Goal: Entertainment & Leisure: Consume media (video, audio)

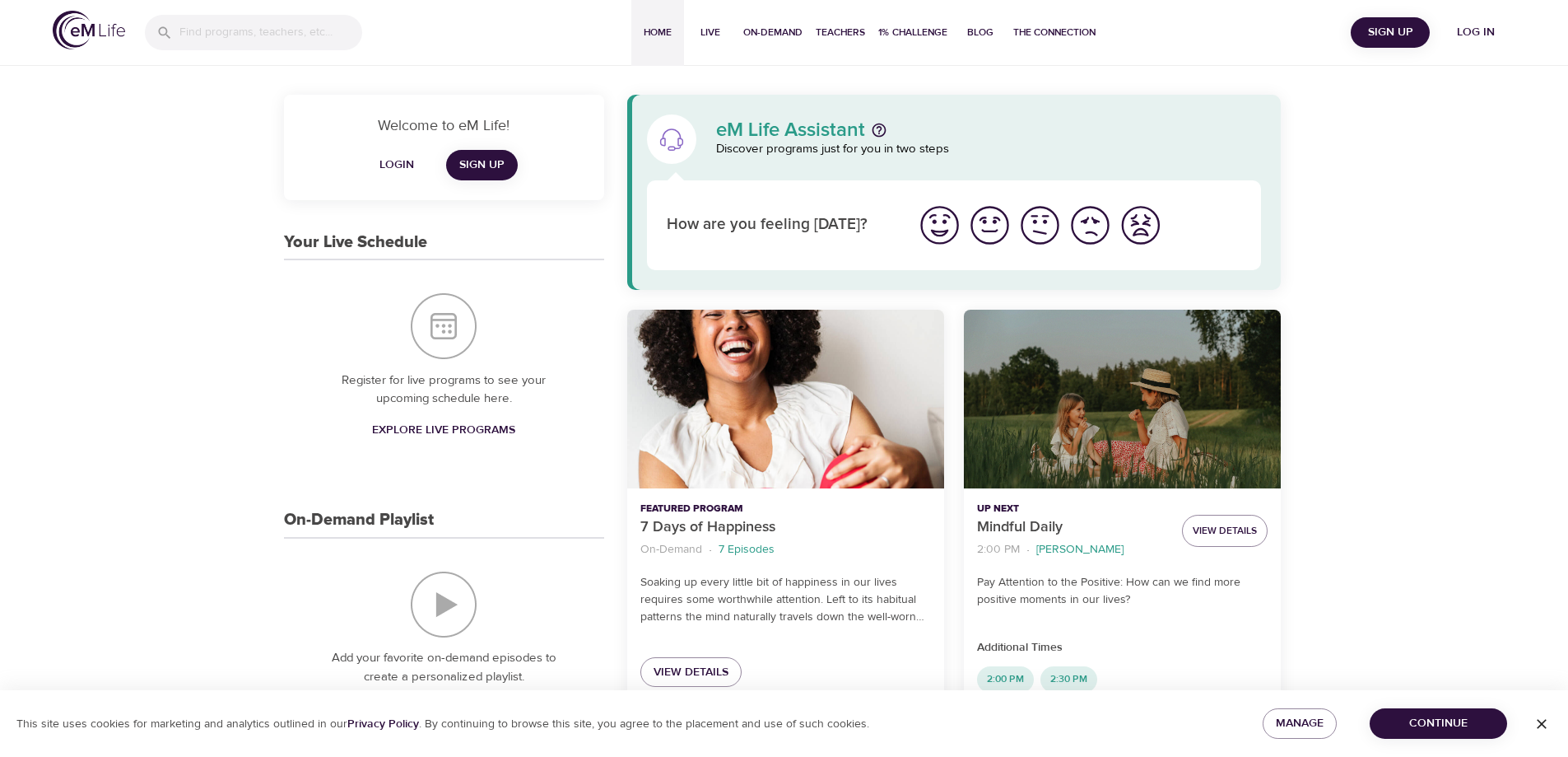
click at [1478, 33] on span "Log in" at bounding box center [1477, 33] width 66 height 21
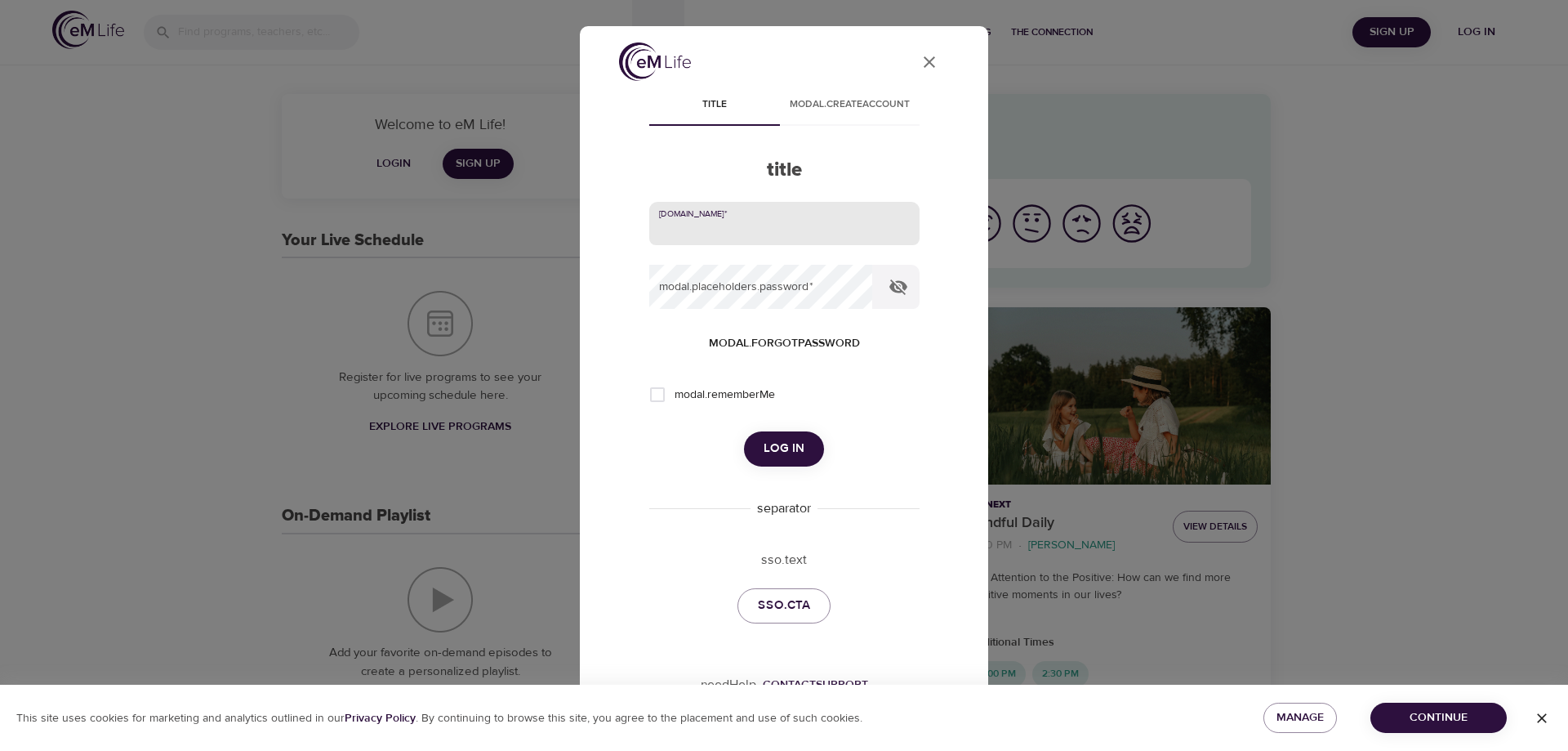
click at [704, 232] on input "email" at bounding box center [784, 223] width 271 height 44
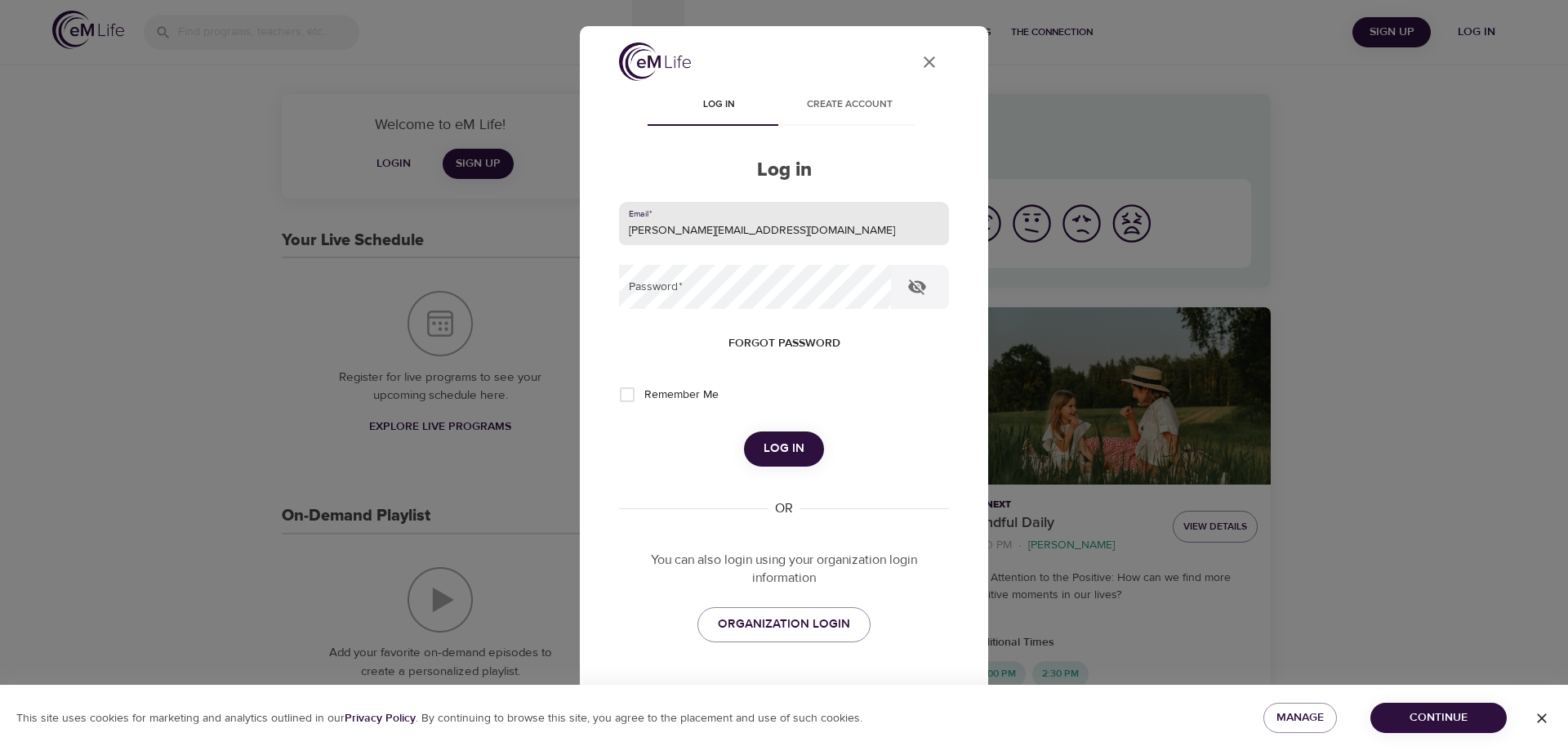
type input "[PERSON_NAME][EMAIL_ADDRESS][DOMAIN_NAME]"
click at [744, 431] on button "Log in" at bounding box center [784, 448] width 80 height 34
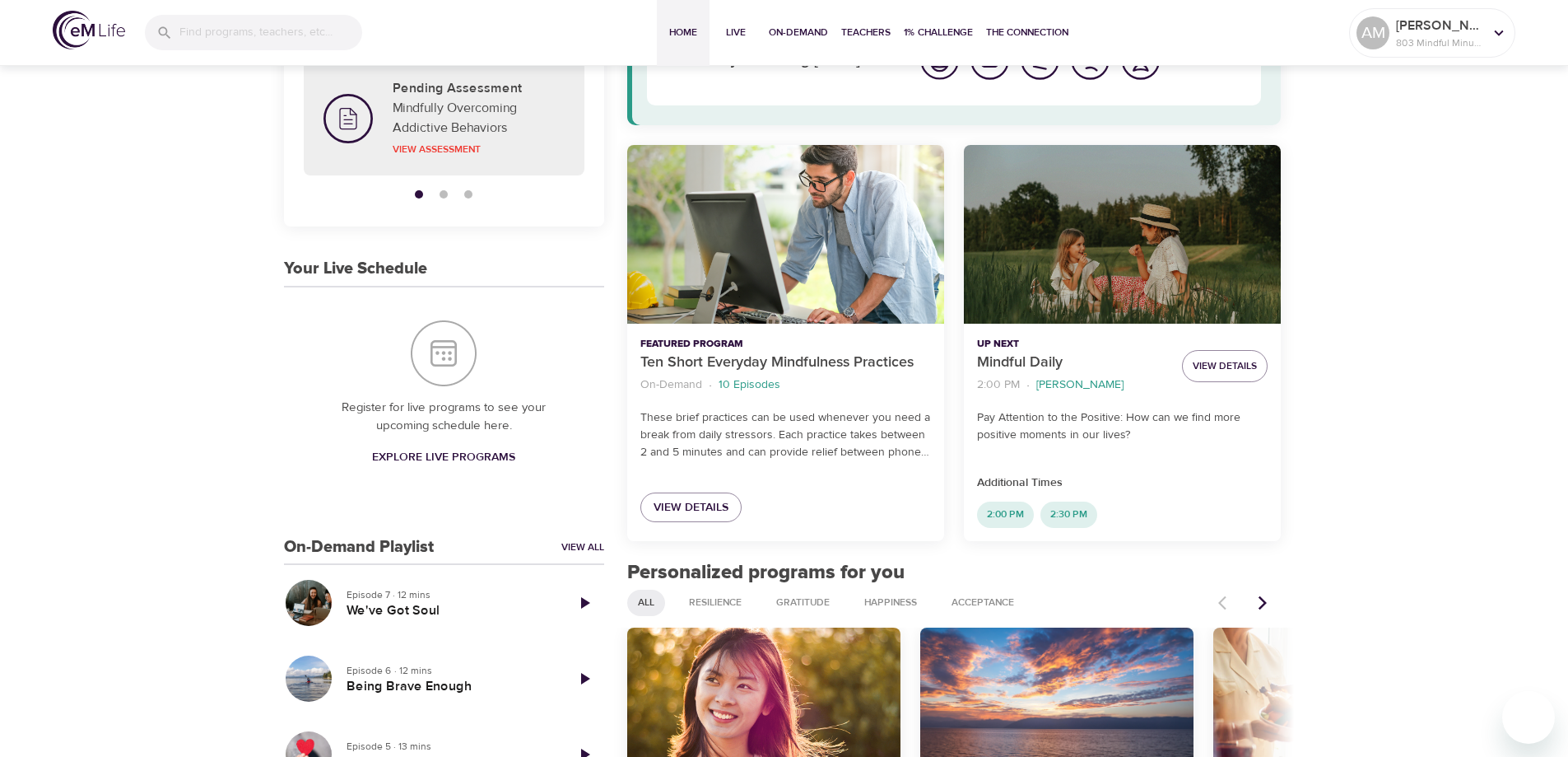
scroll to position [412, 0]
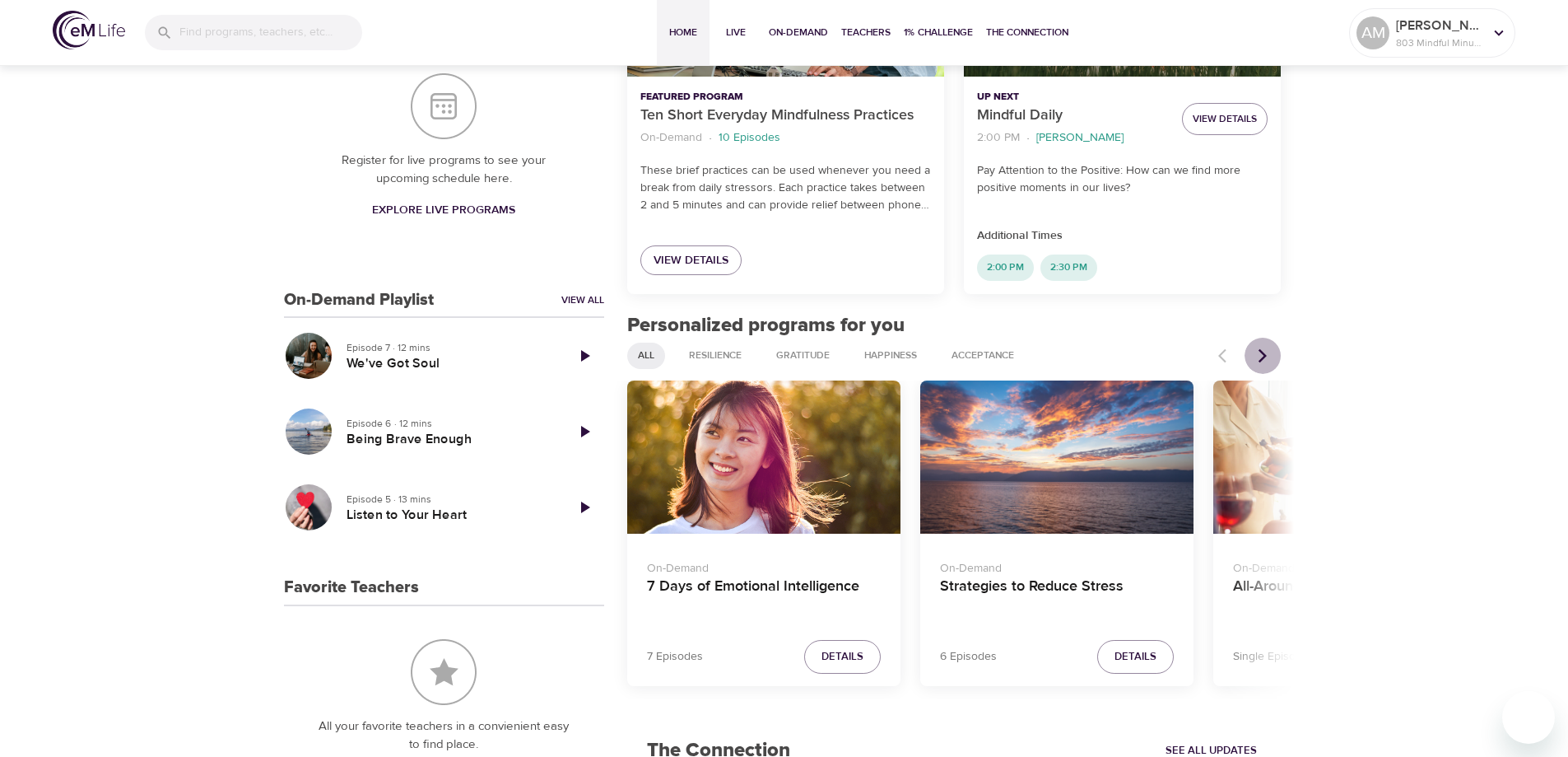
click at [1263, 351] on icon "Next items" at bounding box center [1263, 355] width 17 height 17
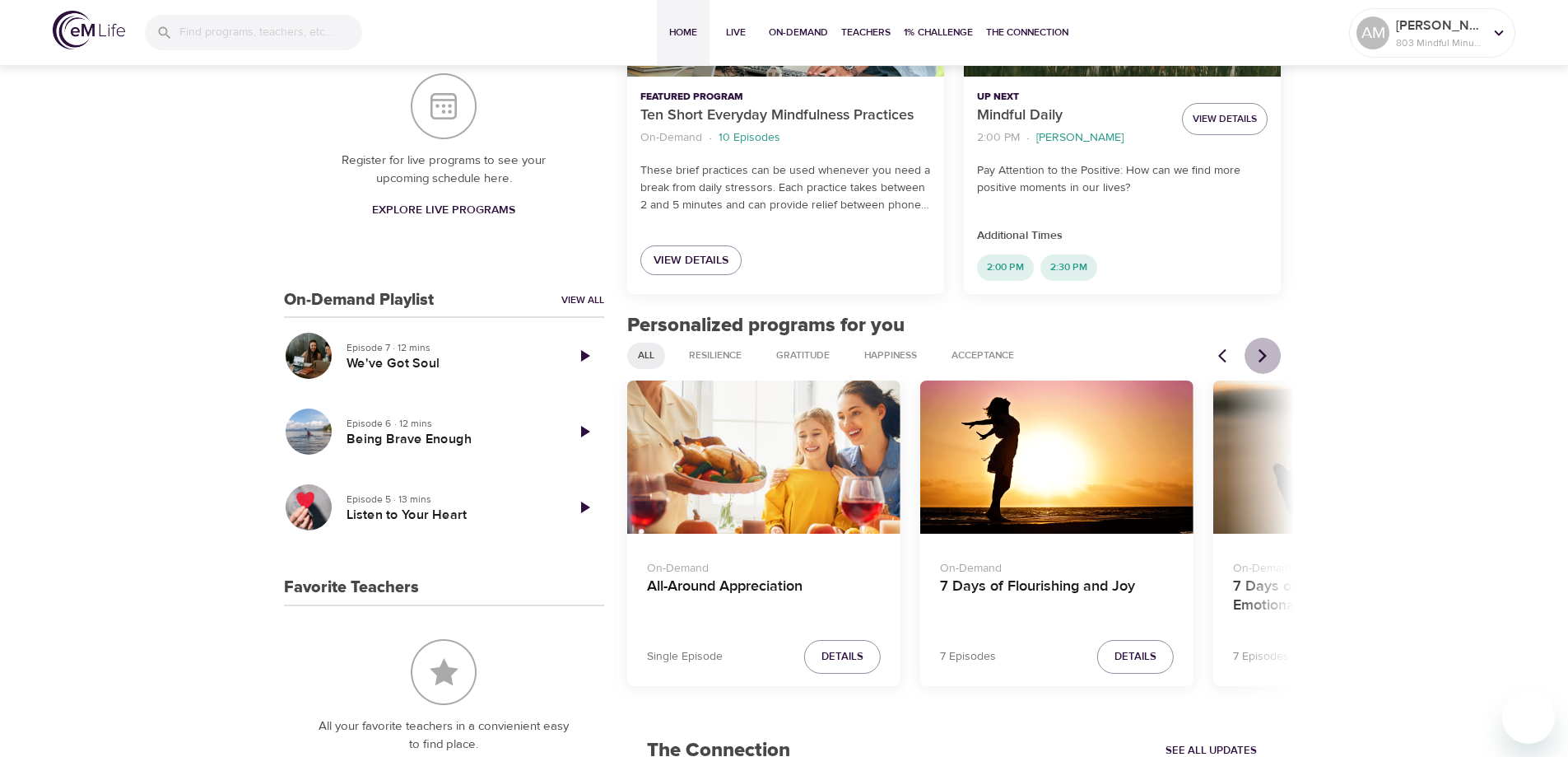
click at [1263, 351] on icon "Next items" at bounding box center [1263, 355] width 17 height 17
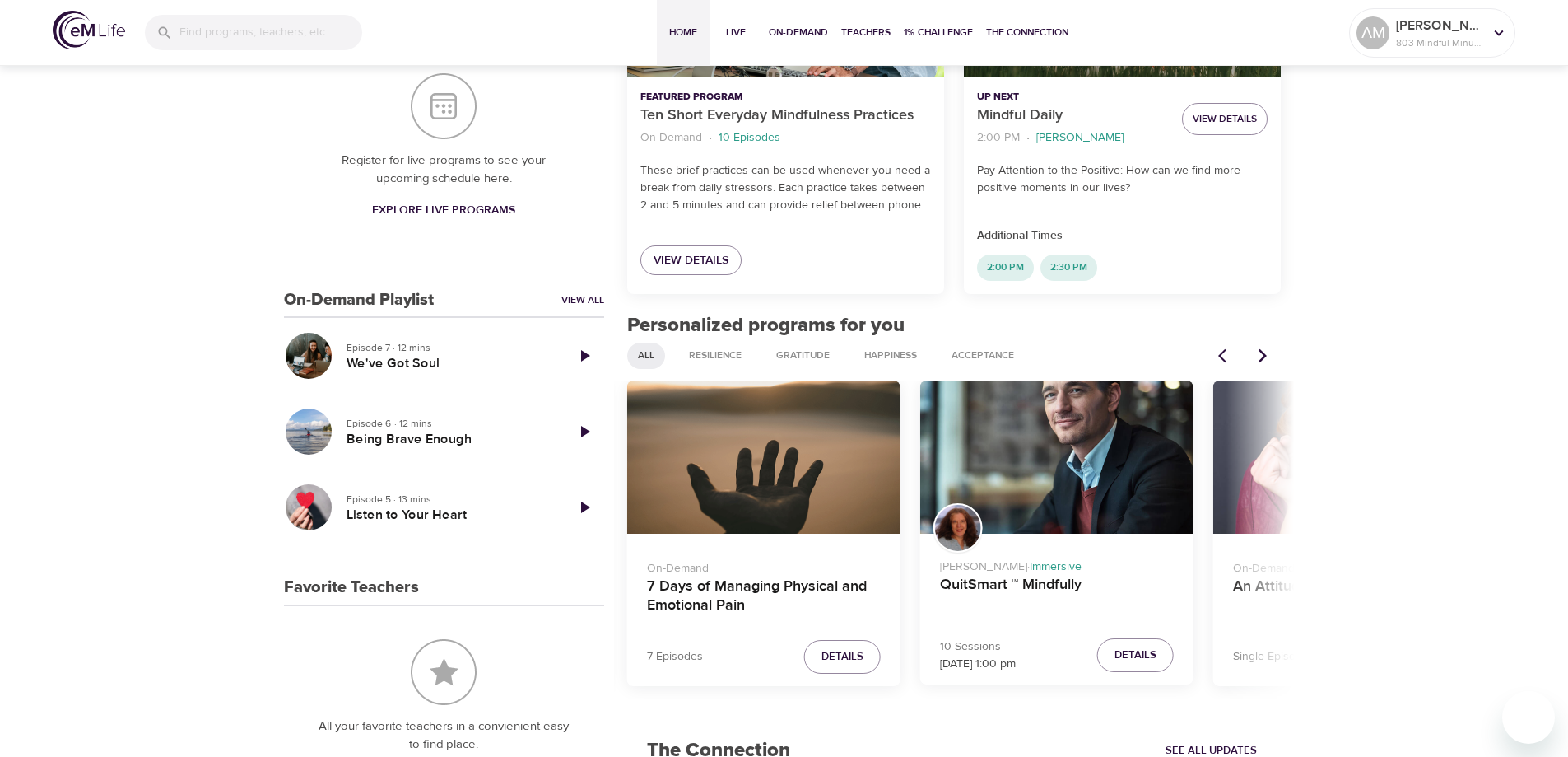
click at [1263, 351] on icon "Next items" at bounding box center [1263, 355] width 17 height 17
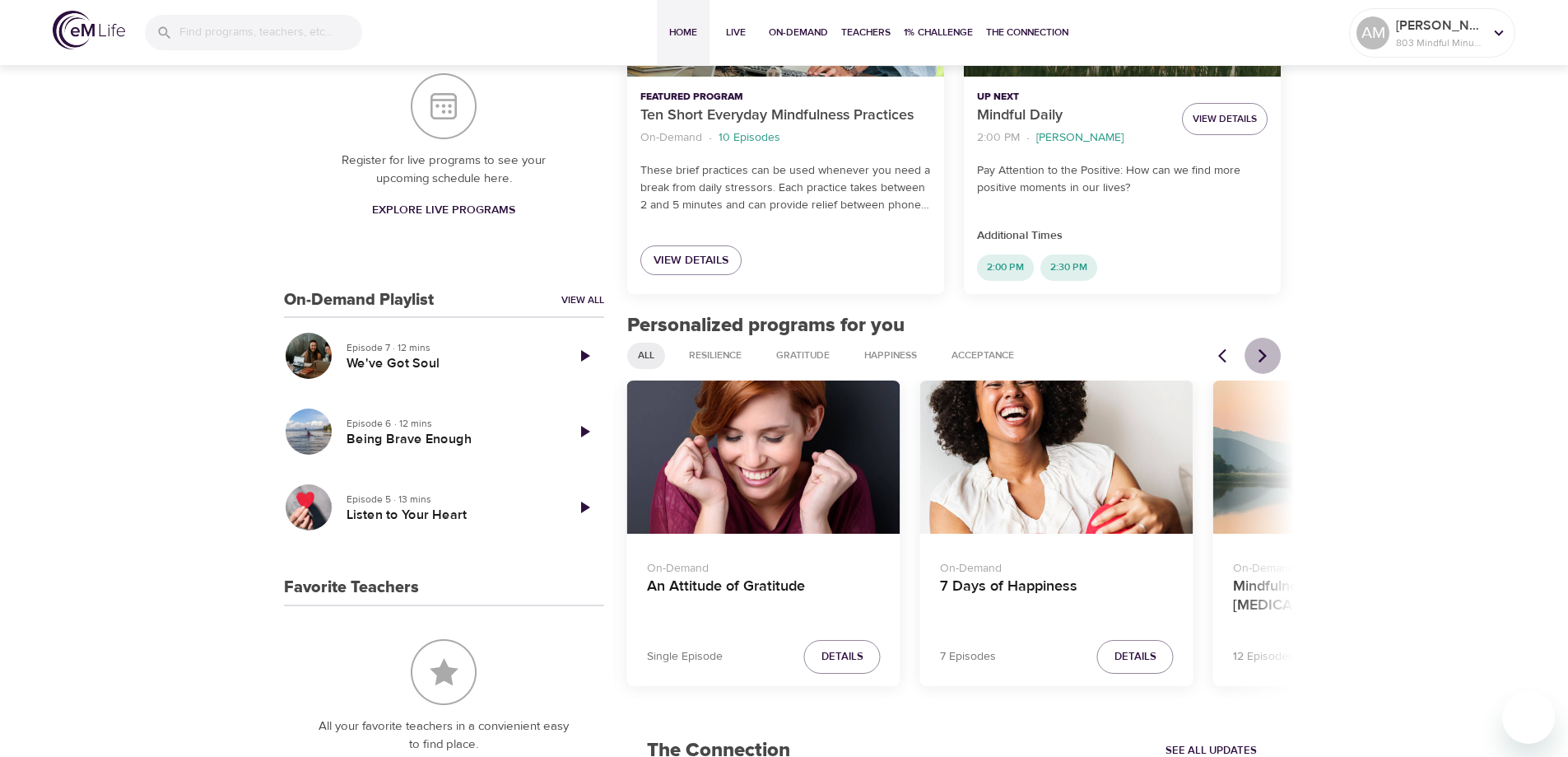
click at [1263, 351] on icon "Next items" at bounding box center [1263, 355] width 17 height 17
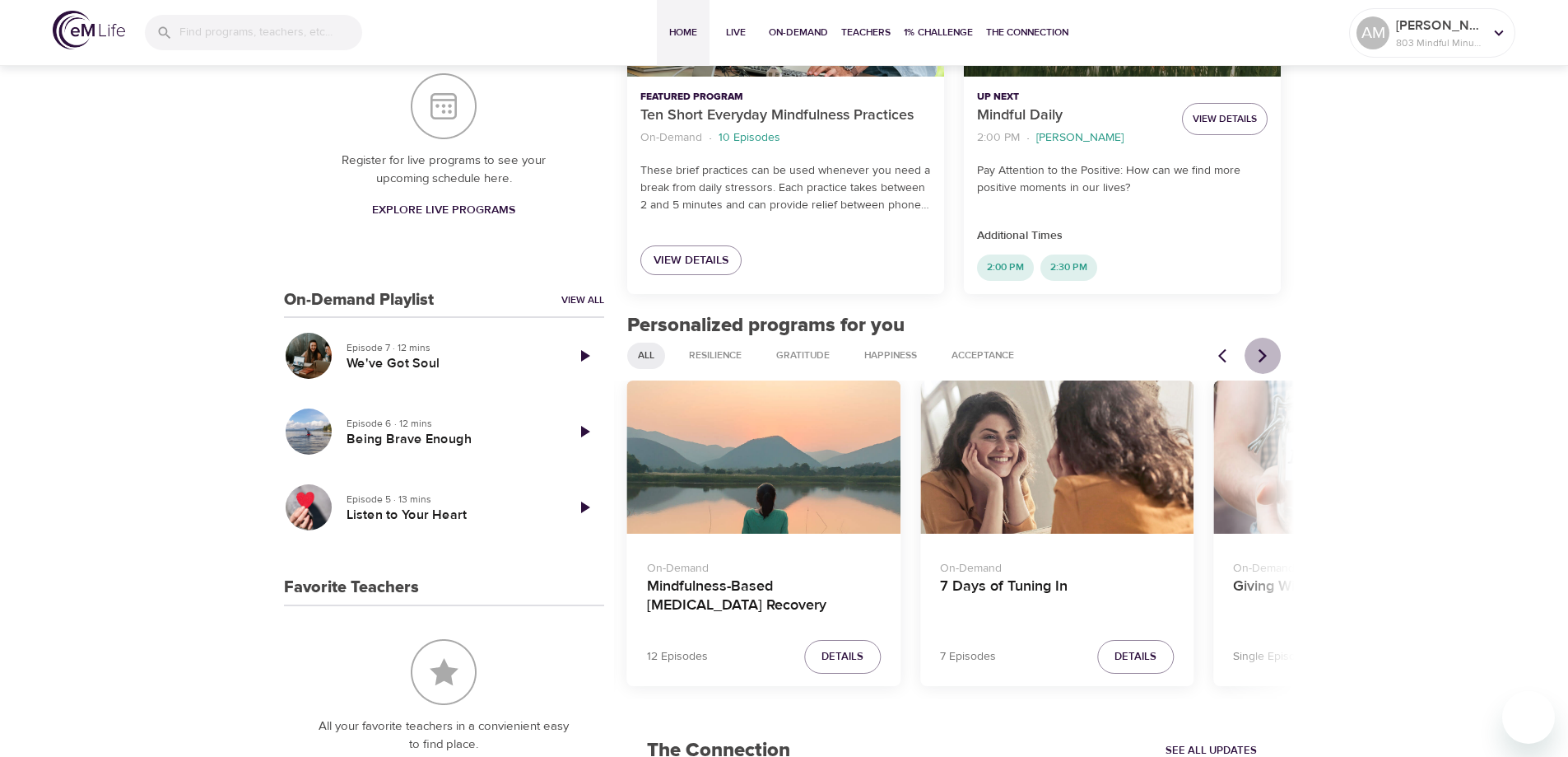
click at [1263, 351] on icon "Next items" at bounding box center [1263, 355] width 17 height 17
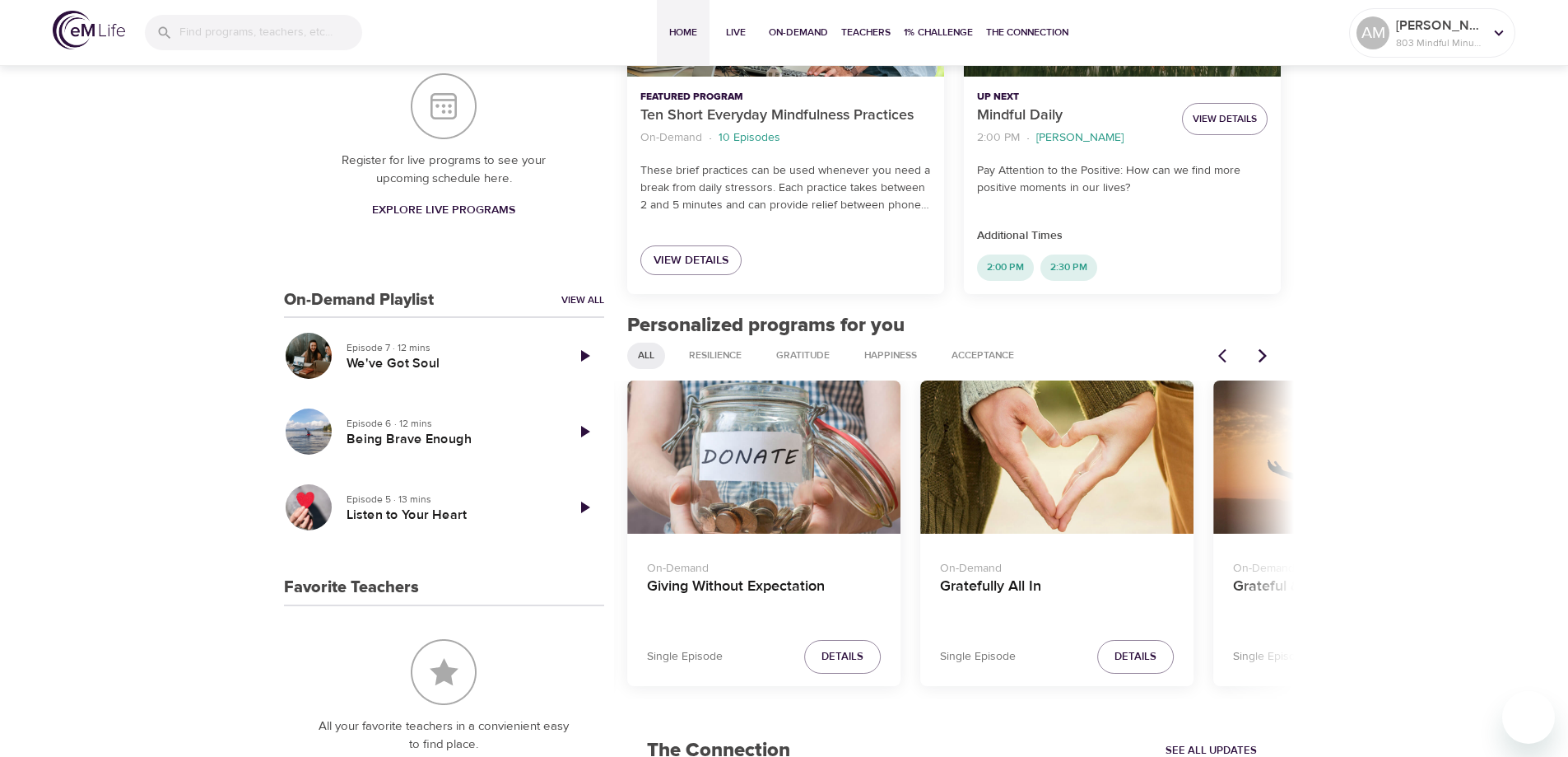
click at [1263, 351] on icon "Next items" at bounding box center [1263, 355] width 17 height 17
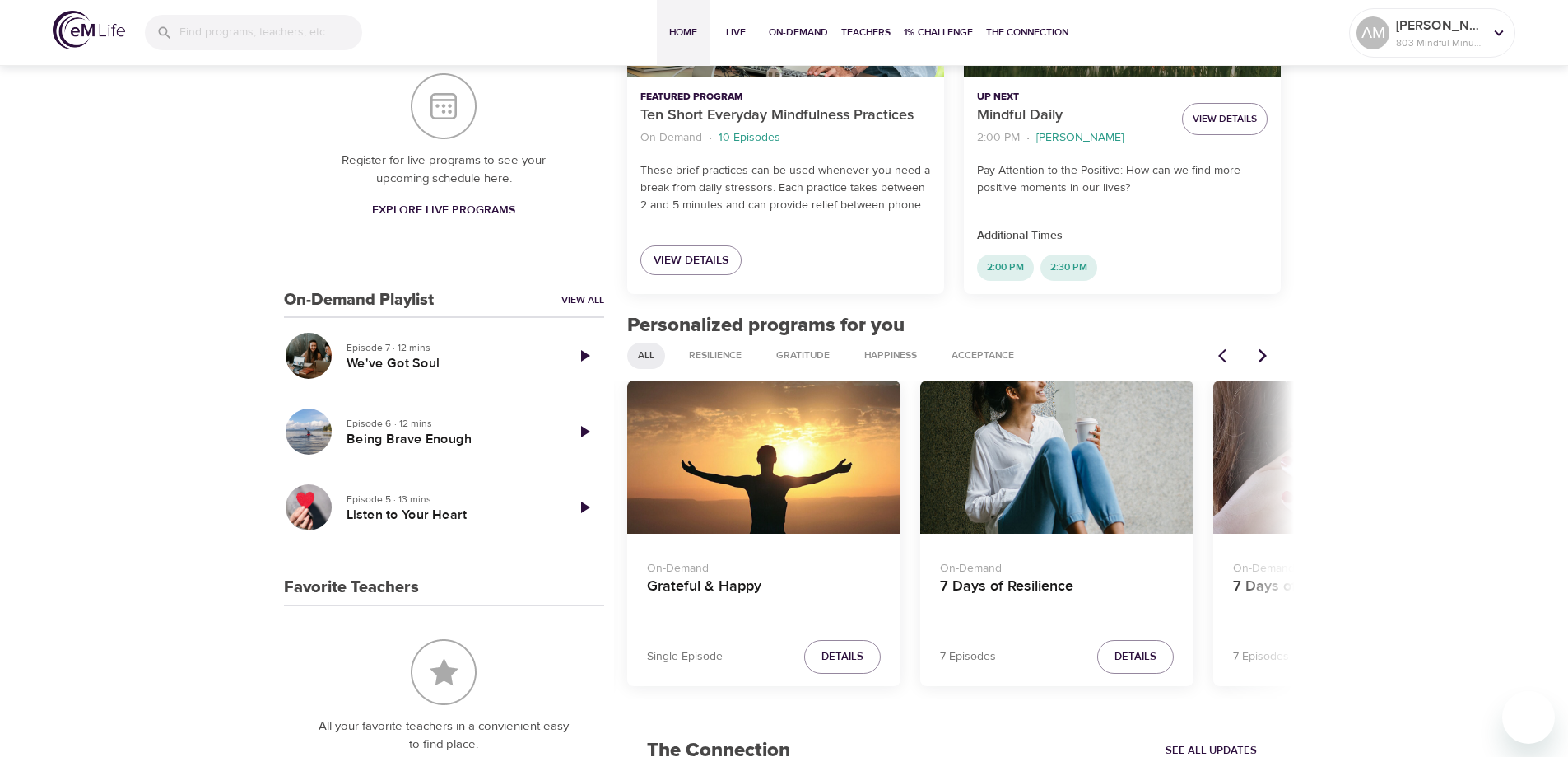
click at [1263, 351] on icon "Next items" at bounding box center [1263, 355] width 17 height 17
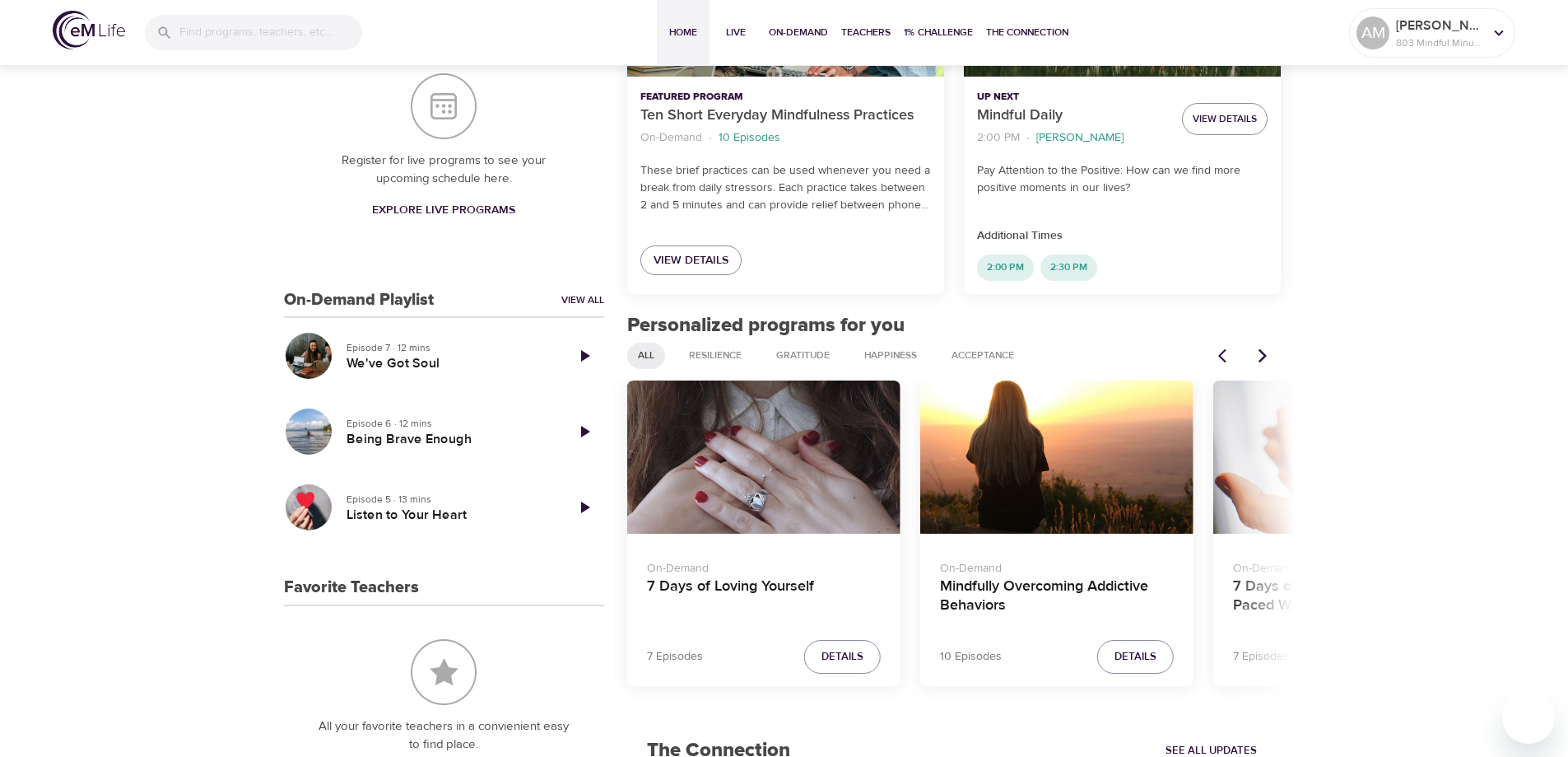
click at [727, 472] on div "7 Days of Loving Yourself" at bounding box center [764, 457] width 273 height 154
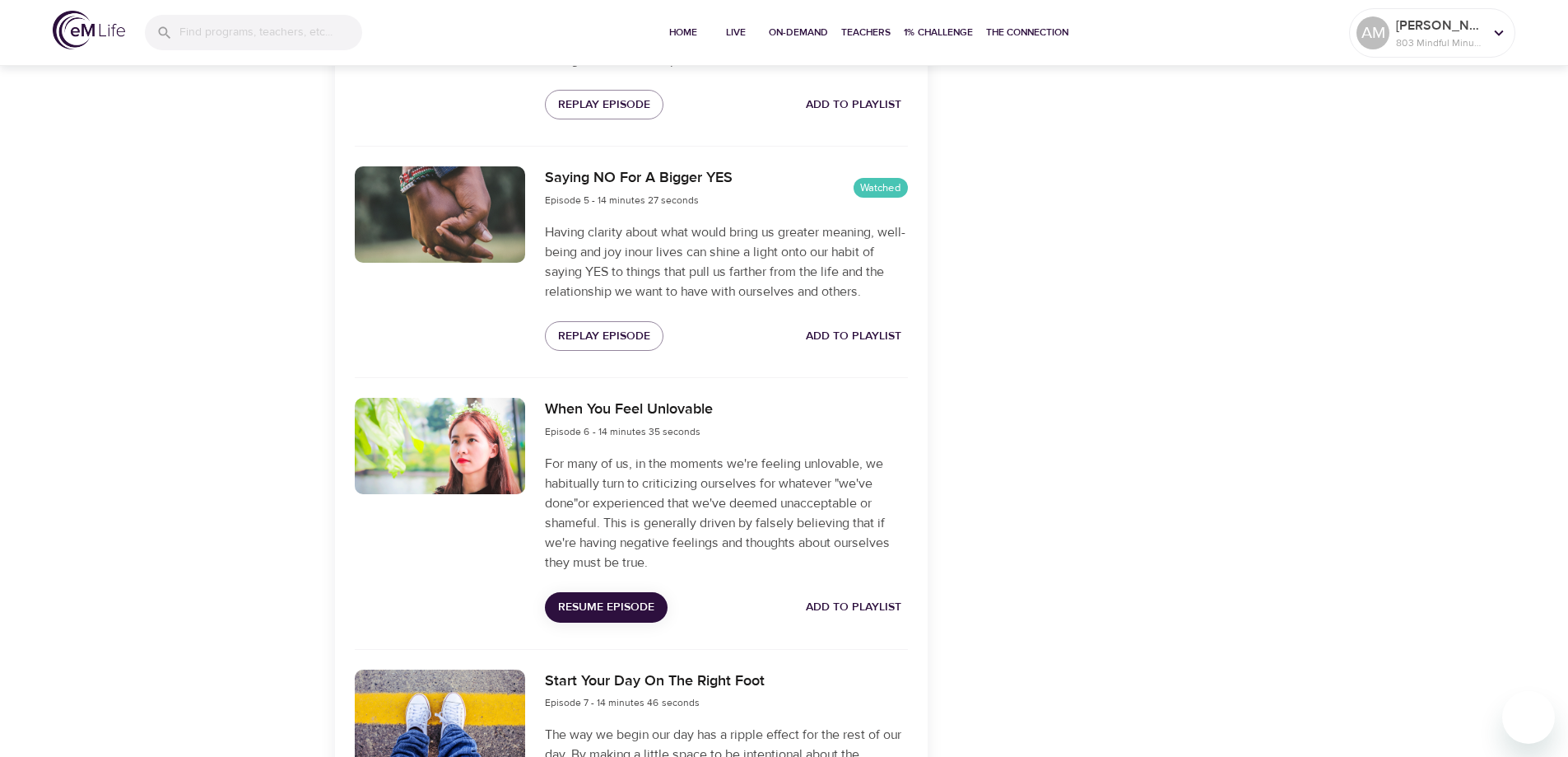
scroll to position [1729, 0]
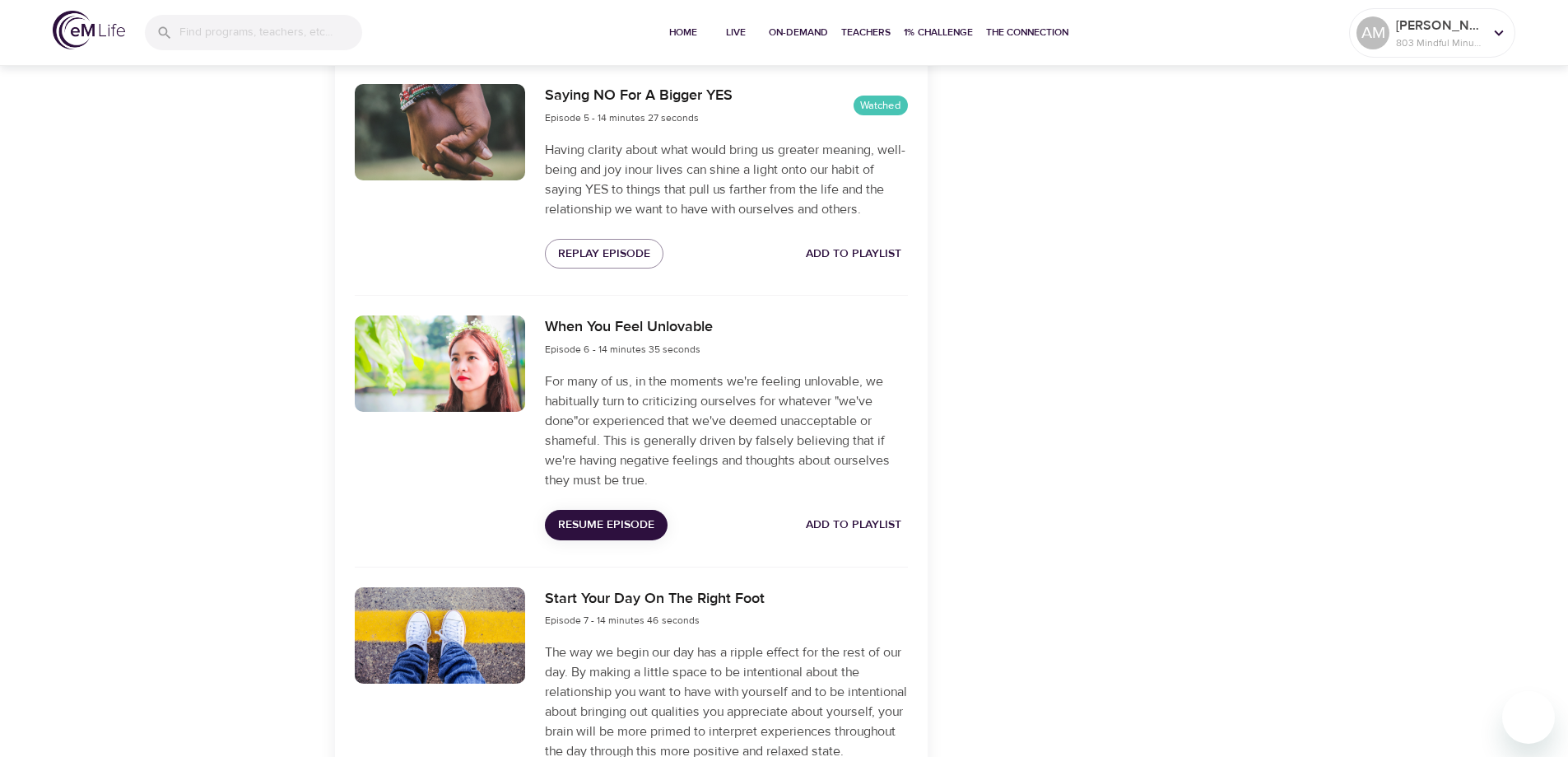
click at [615, 526] on span "Resume Episode" at bounding box center [606, 525] width 96 height 21
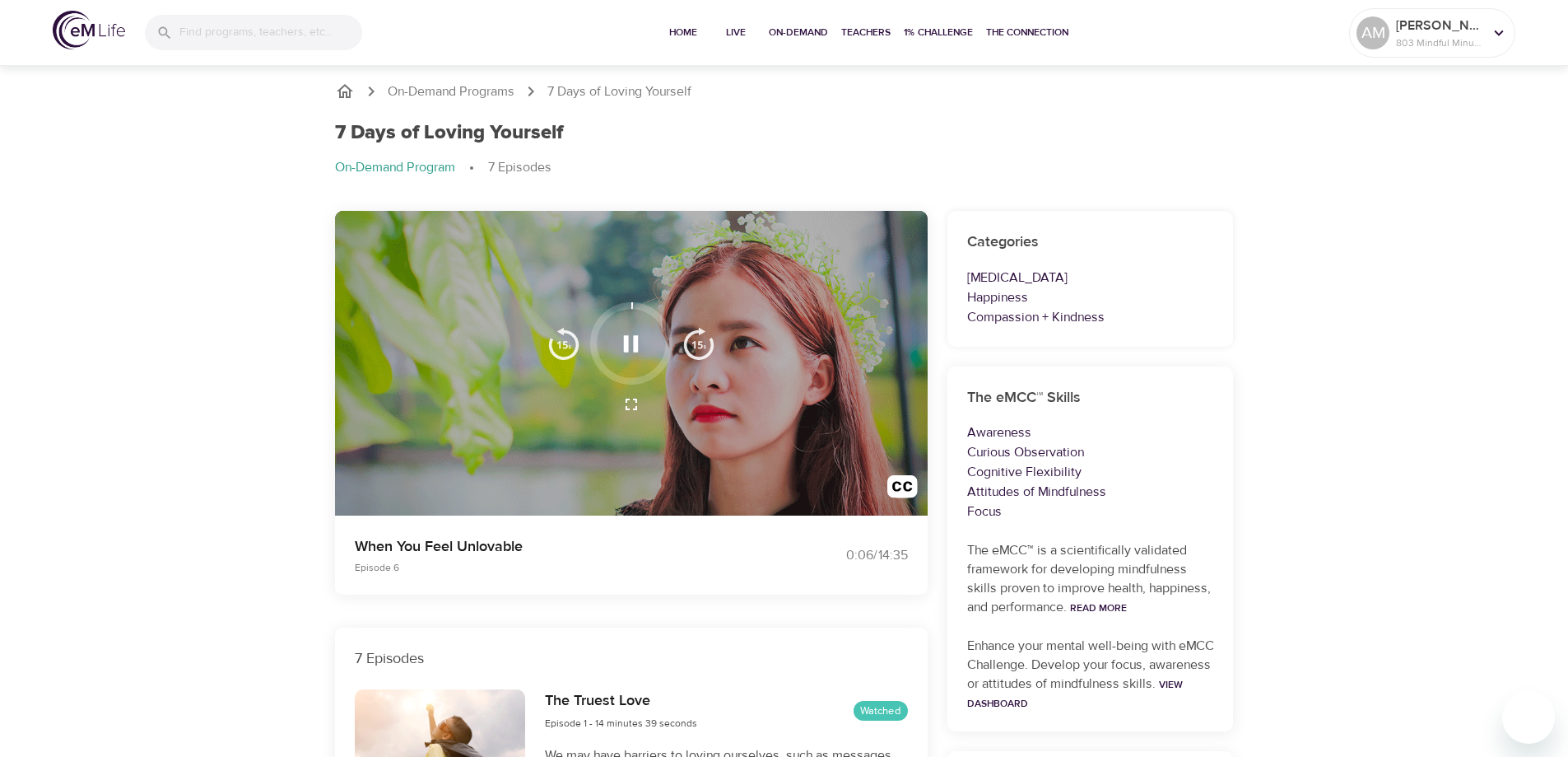
click at [628, 335] on icon "button" at bounding box center [631, 343] width 15 height 17
